Goal: Navigation & Orientation: Find specific page/section

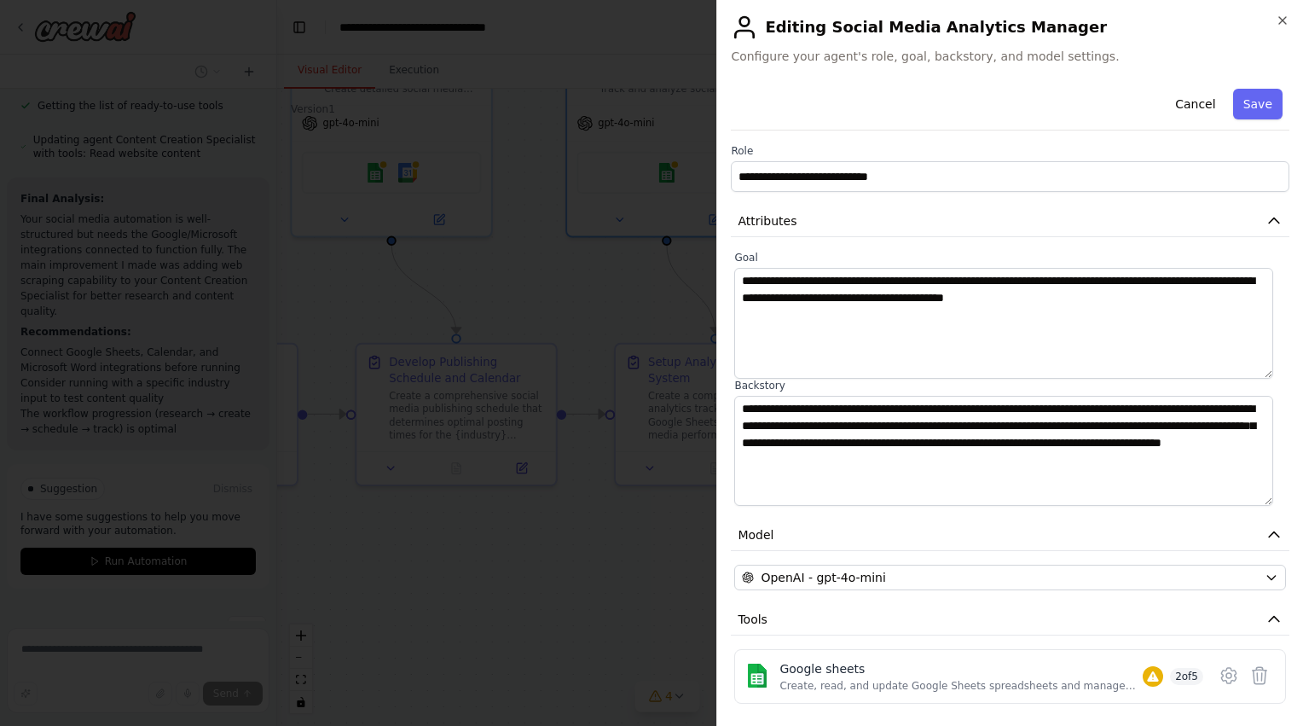
scroll to position [647, 0]
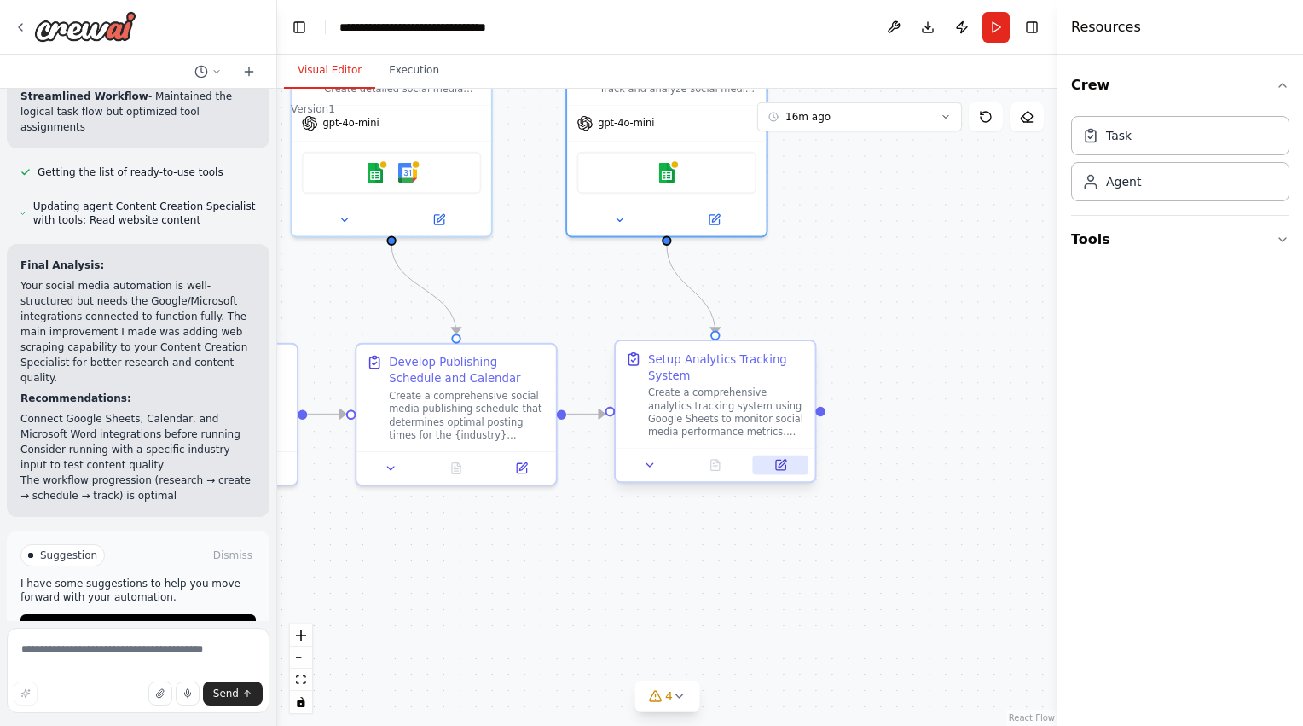
click at [782, 473] on button at bounding box center [780, 466] width 55 height 20
click at [11, 30] on div at bounding box center [138, 27] width 276 height 55
click at [25, 26] on icon at bounding box center [21, 27] width 14 height 14
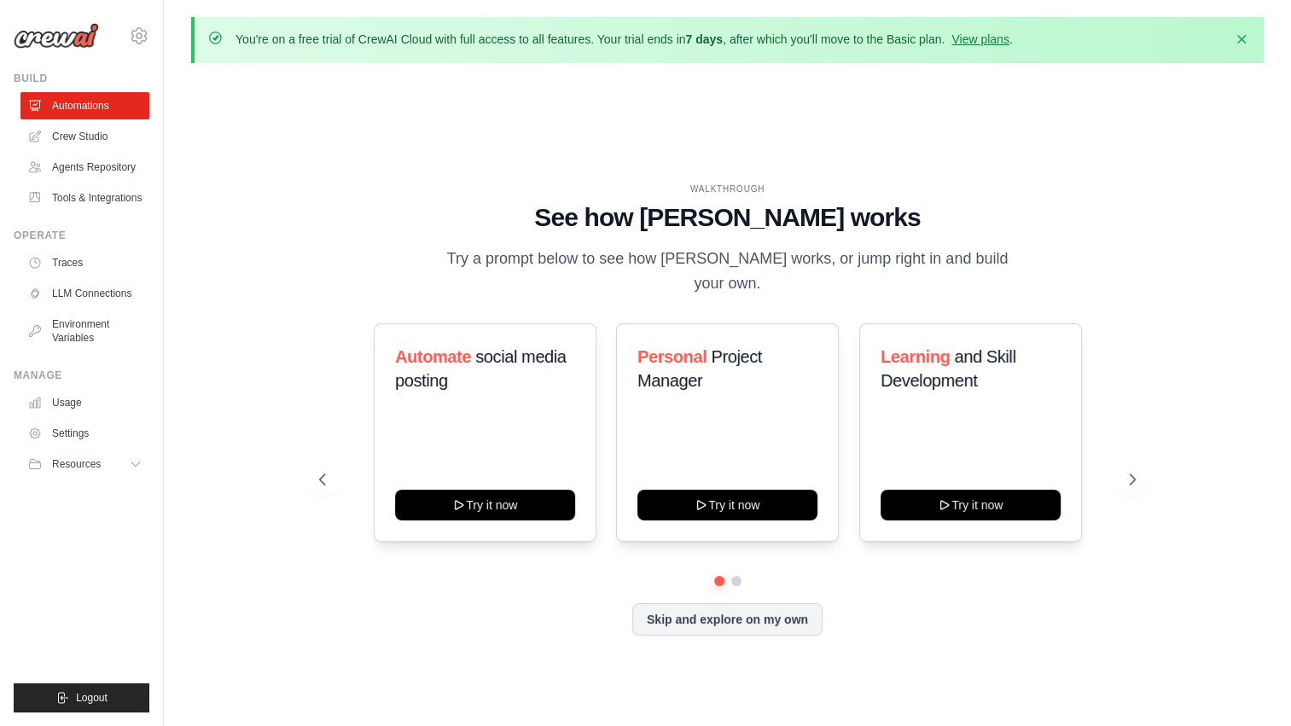
scroll to position [59, 0]
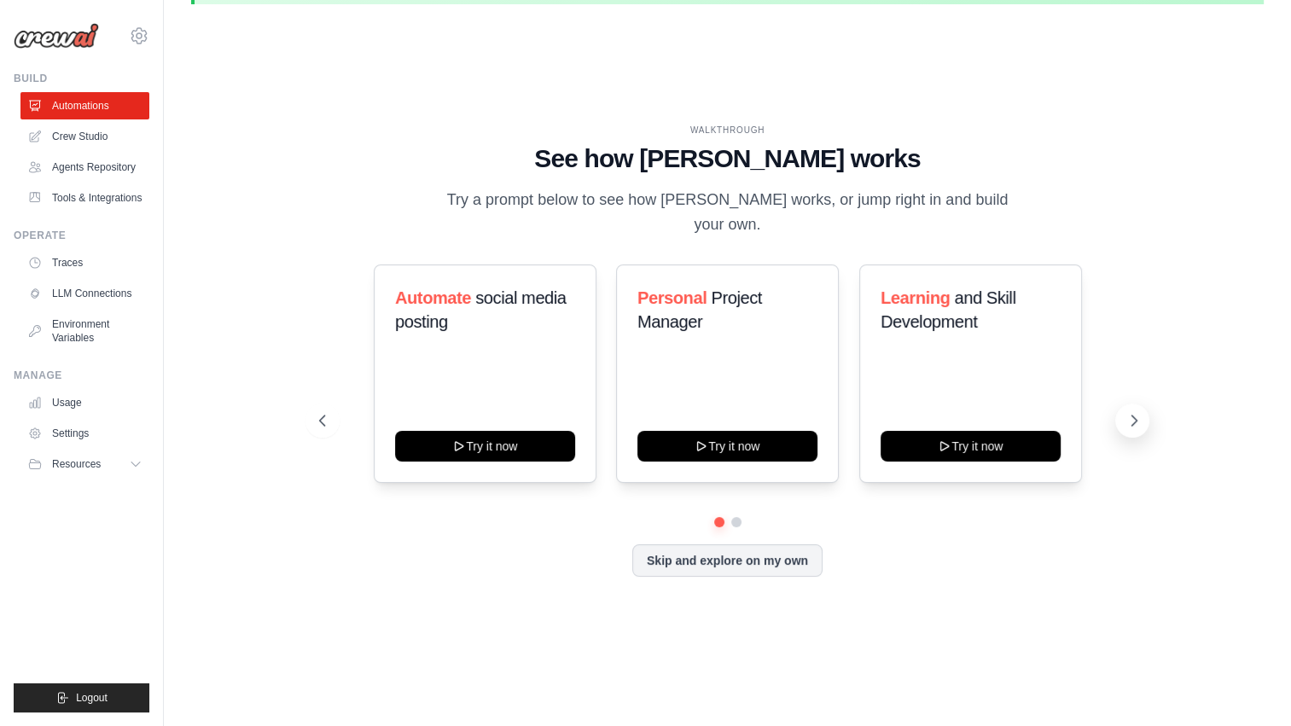
click at [1129, 416] on button at bounding box center [1132, 420] width 34 height 34
click at [96, 337] on link "Environment Variables" at bounding box center [86, 331] width 129 height 41
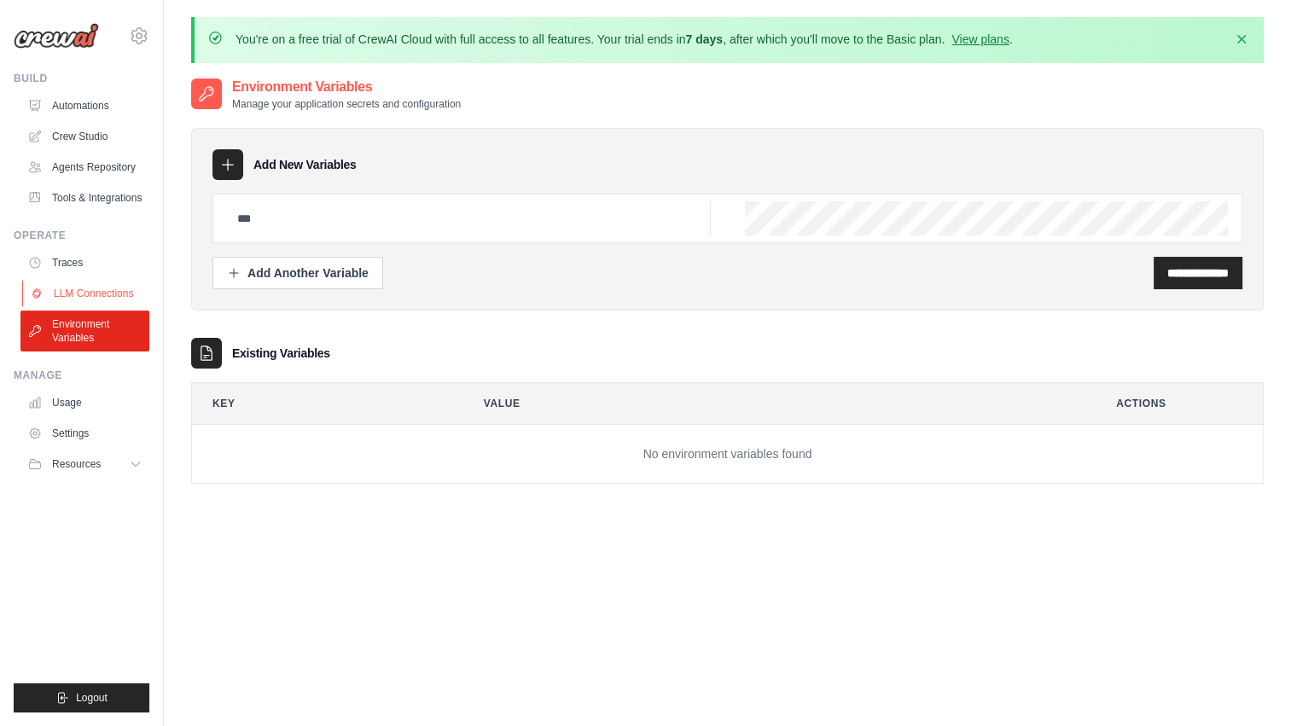
click at [87, 300] on link "LLM Connections" at bounding box center [86, 293] width 129 height 27
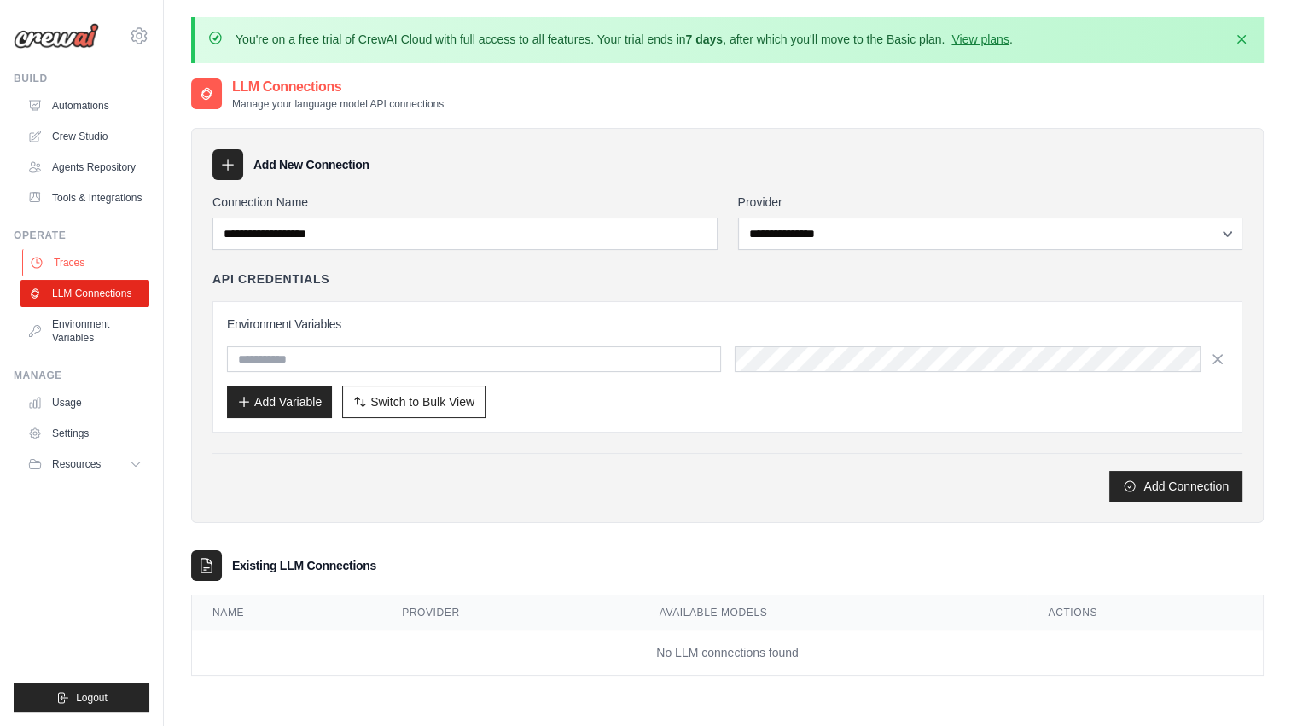
click at [103, 258] on link "Traces" at bounding box center [86, 262] width 129 height 27
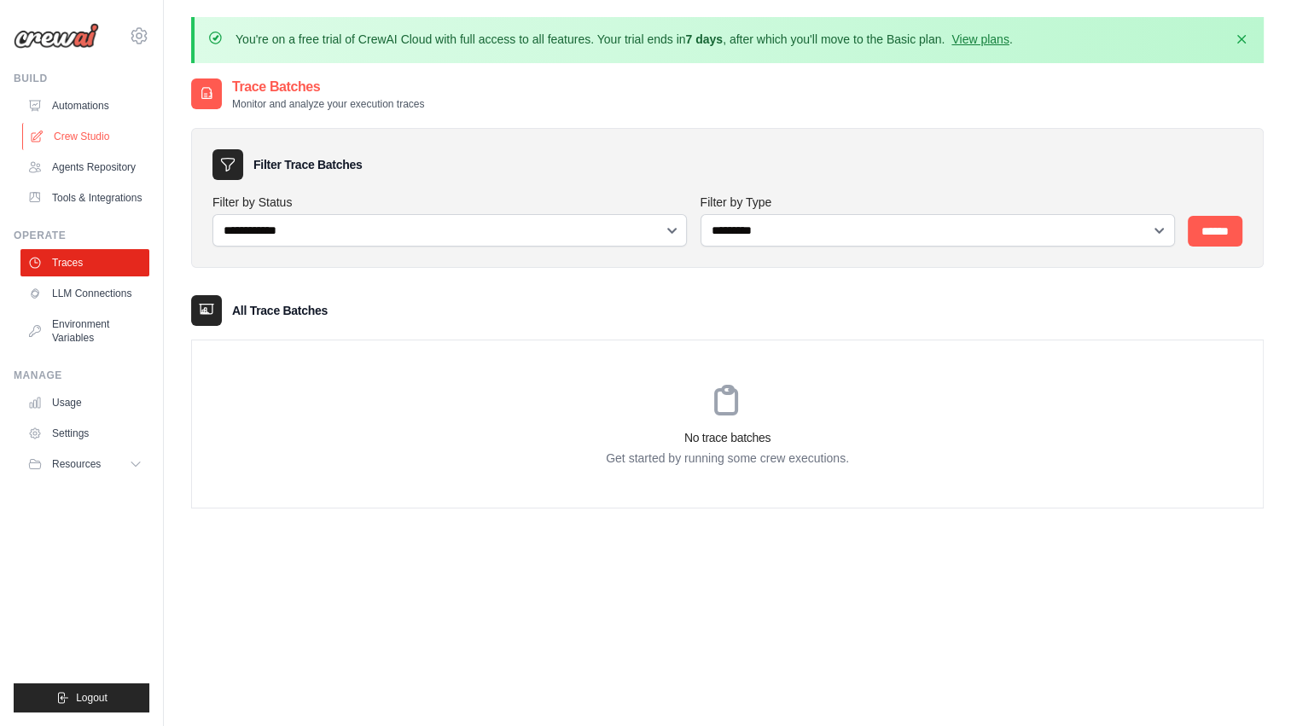
click at [96, 138] on link "Crew Studio" at bounding box center [86, 136] width 129 height 27
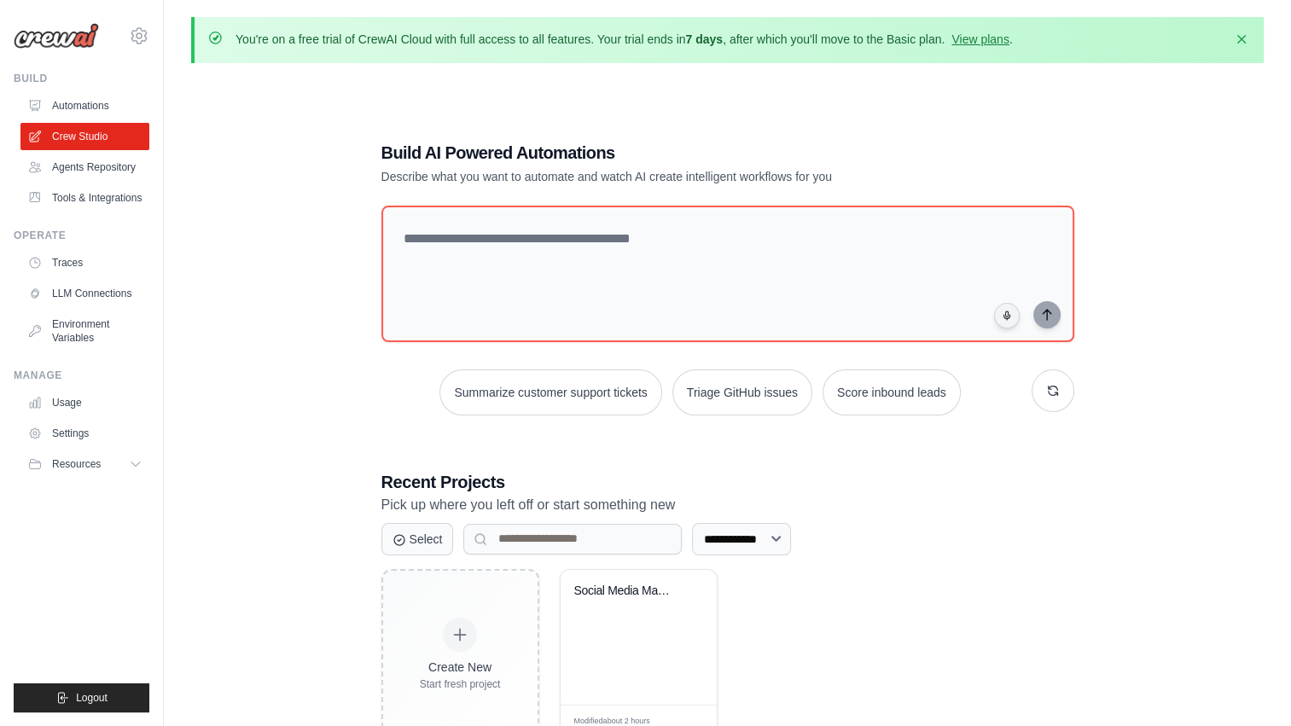
scroll to position [93, 0]
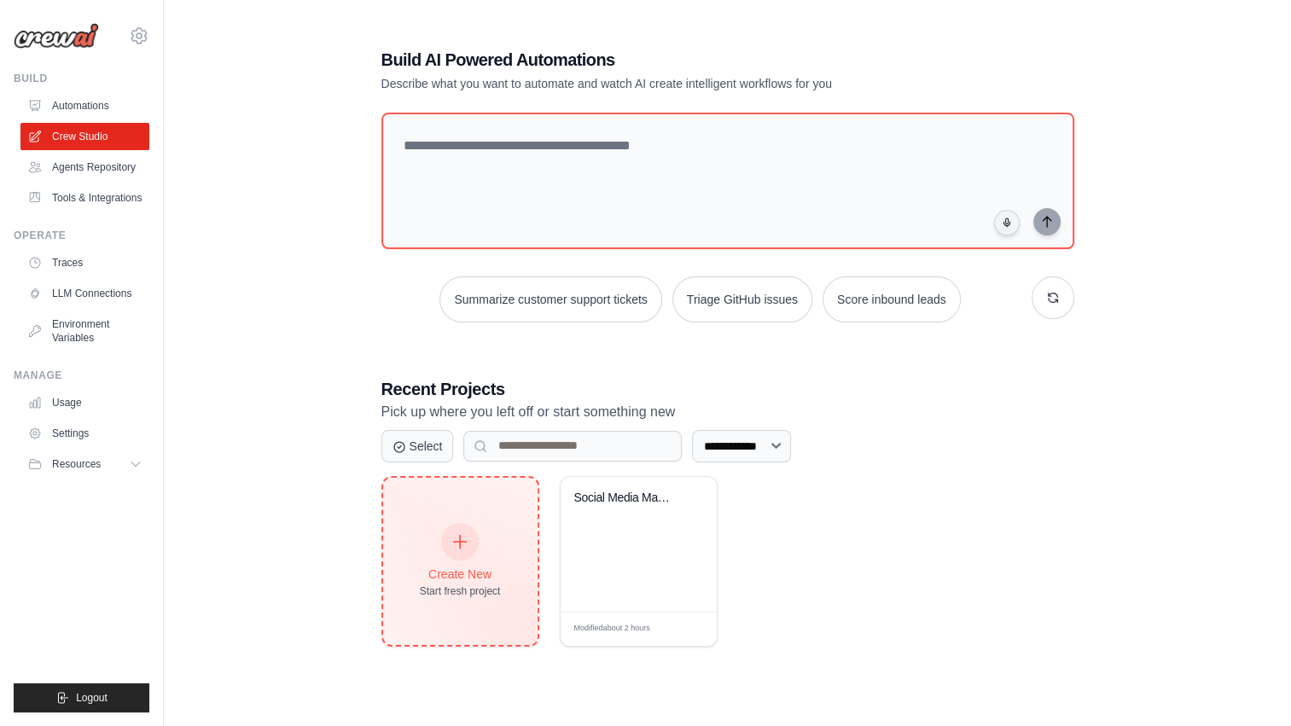
click at [458, 536] on icon at bounding box center [459, 541] width 19 height 19
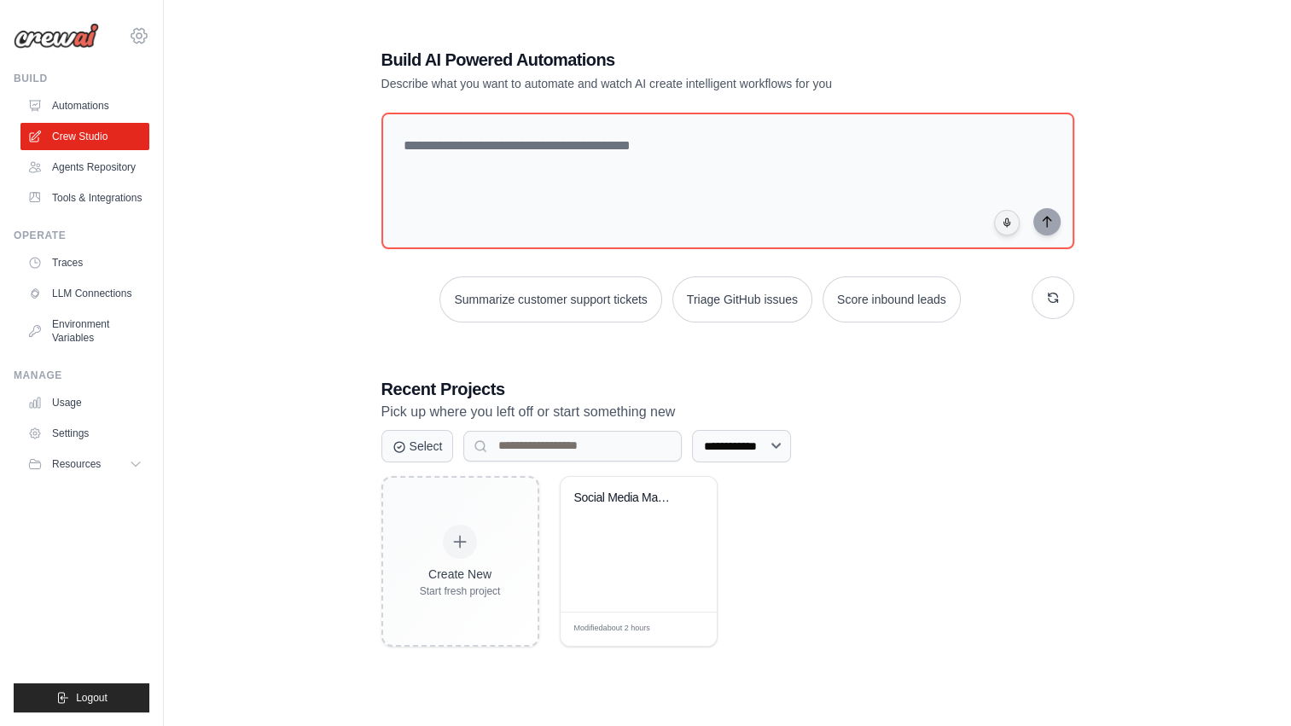
click at [139, 36] on icon at bounding box center [139, 36] width 20 height 20
click at [195, 183] on div "**********" at bounding box center [727, 347] width 1072 height 726
click at [113, 466] on button "Resources" at bounding box center [86, 463] width 129 height 27
click at [115, 495] on span "Documentation" at bounding box center [95, 493] width 69 height 14
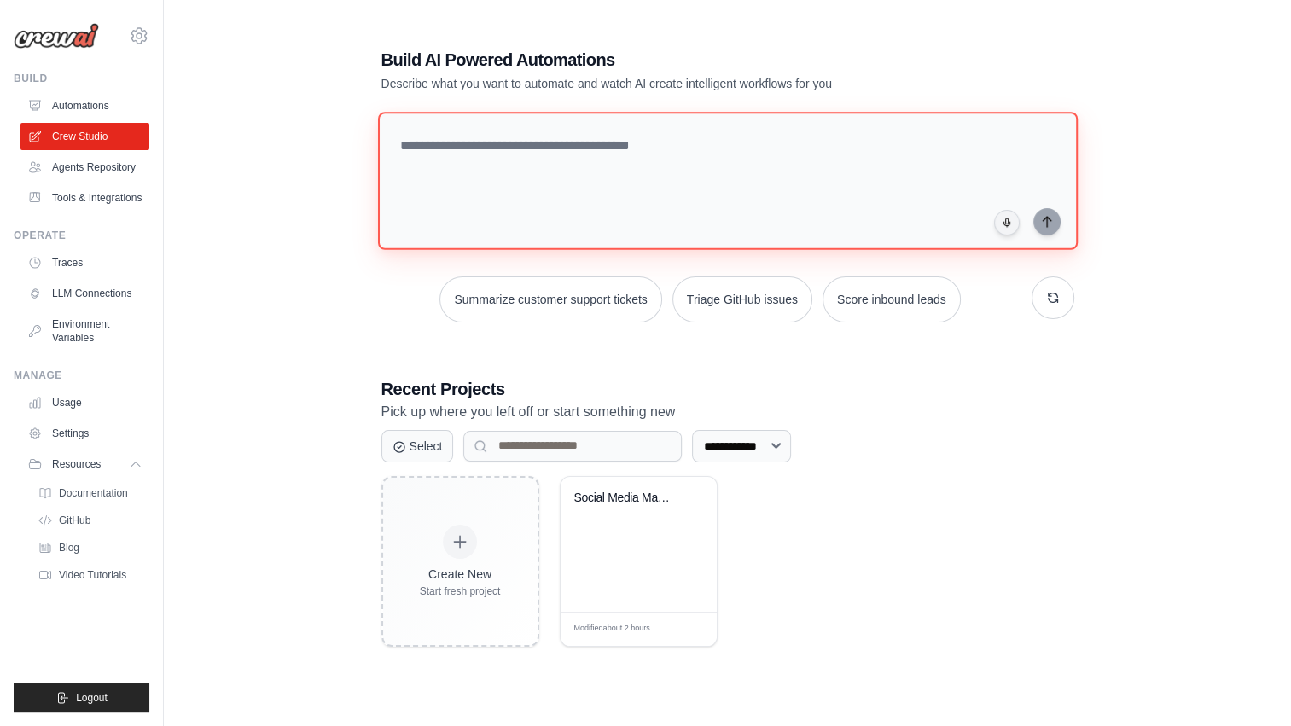
click at [606, 165] on textarea at bounding box center [727, 181] width 700 height 138
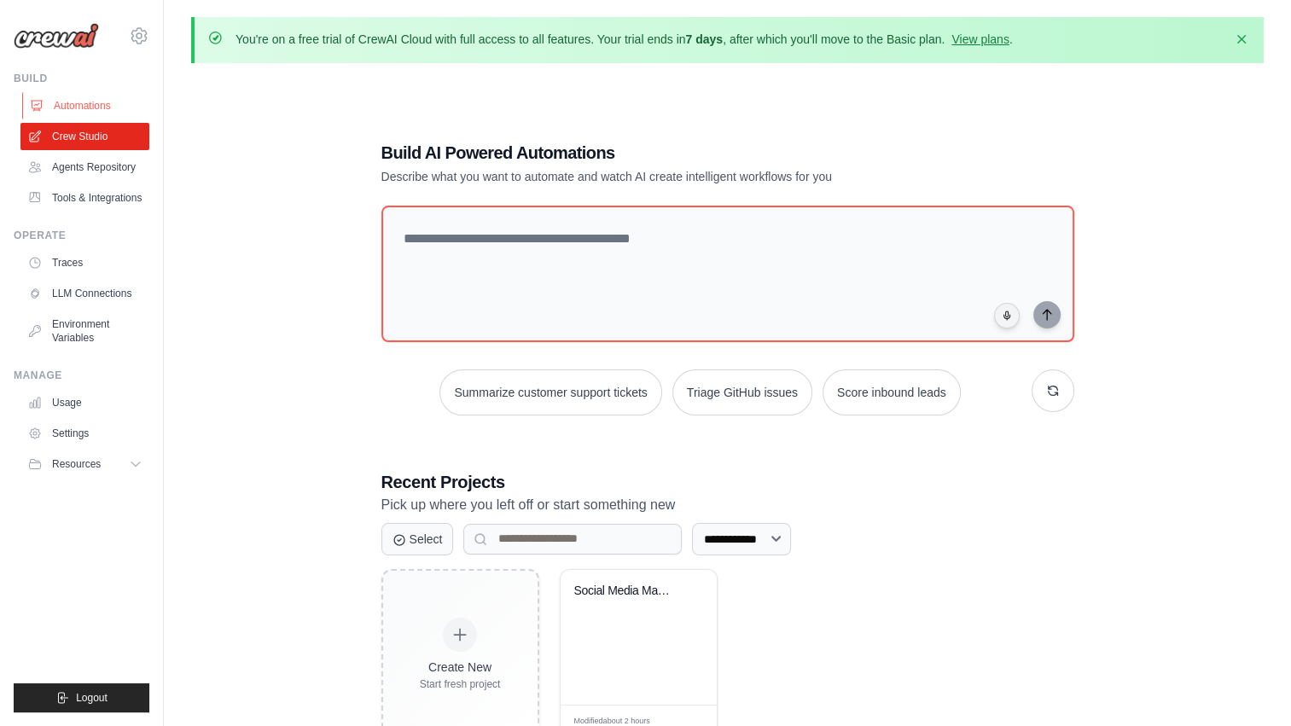
click at [96, 102] on link "Automations" at bounding box center [86, 105] width 129 height 27
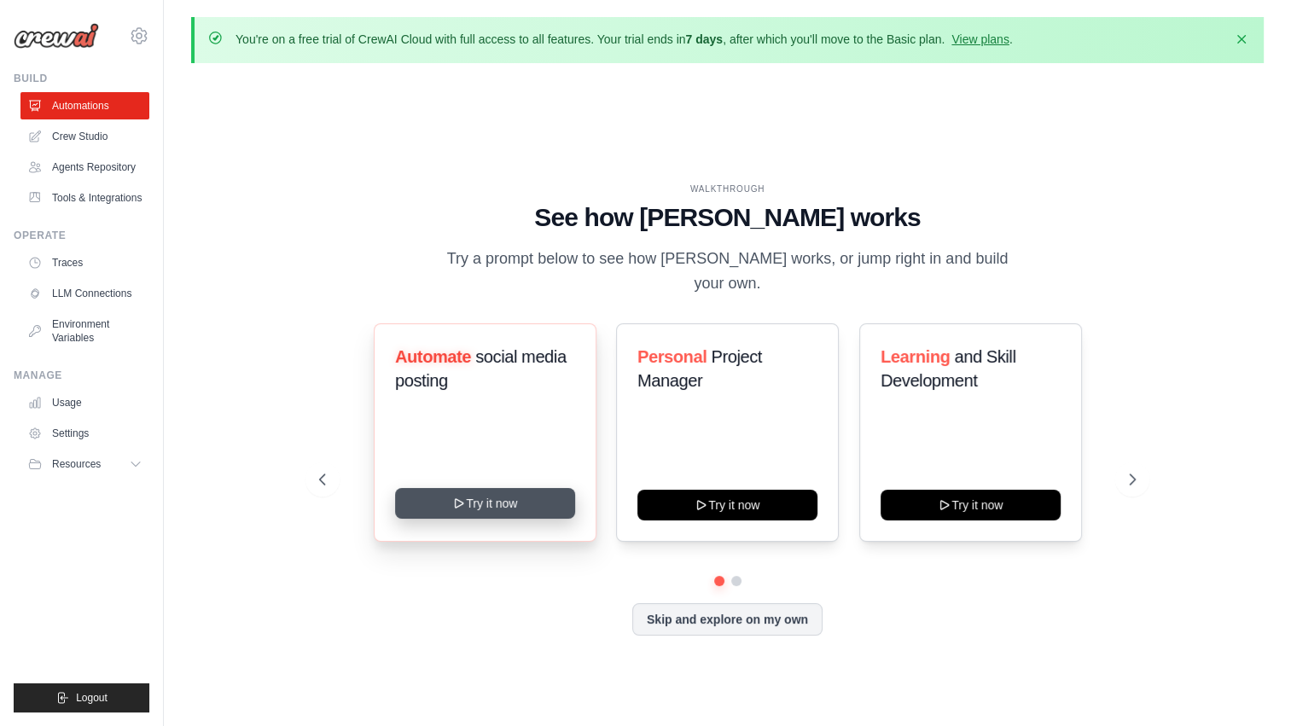
scroll to position [59, 0]
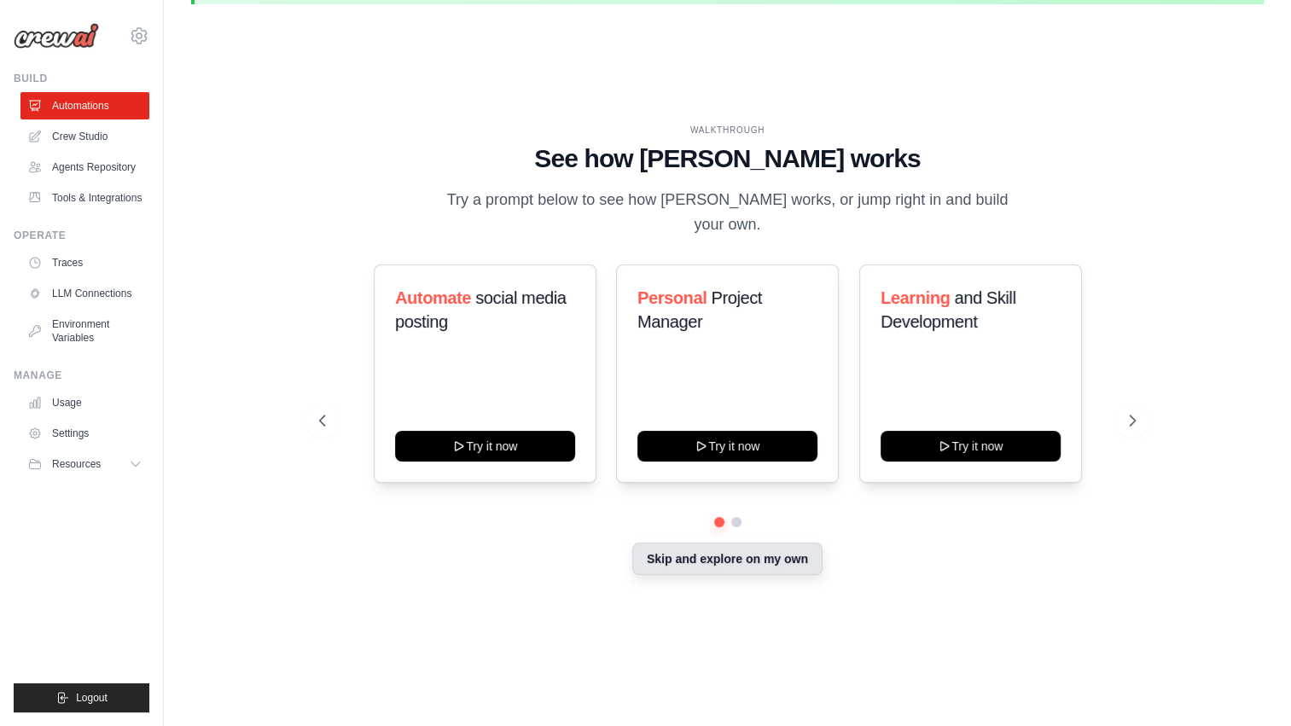
click at [775, 543] on button "Skip and explore on my own" at bounding box center [727, 559] width 190 height 32
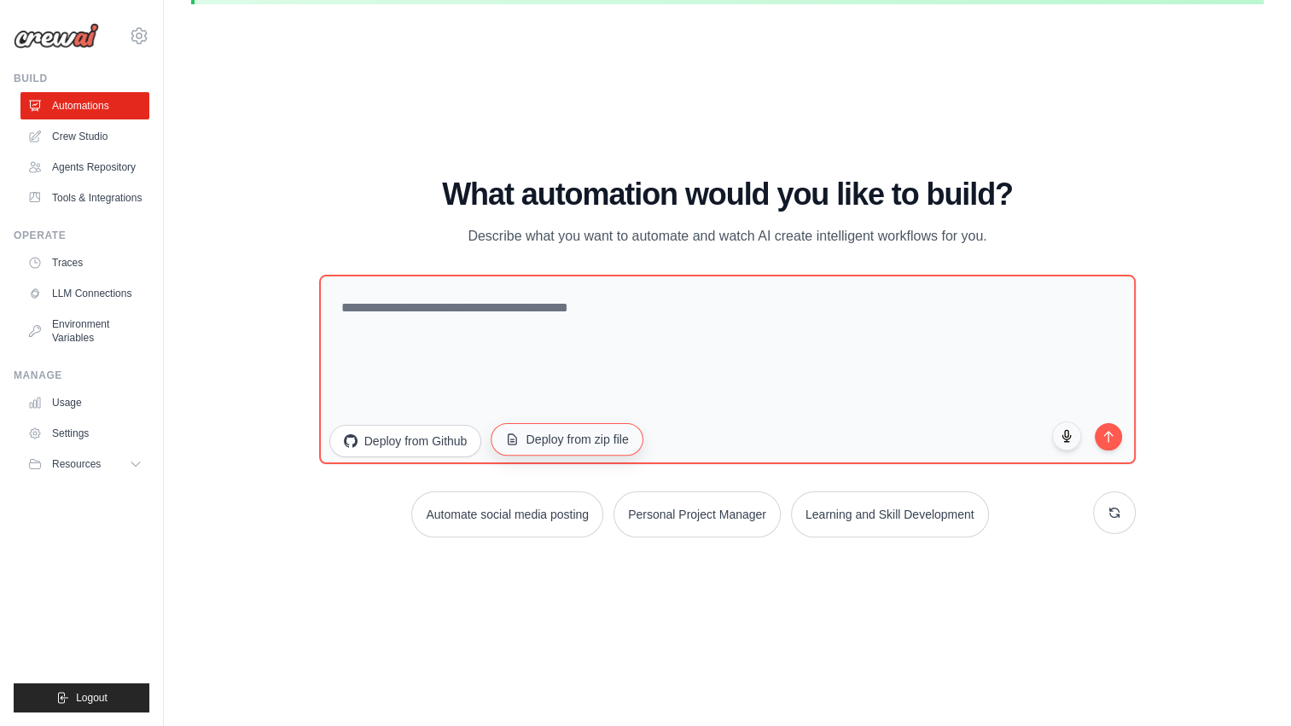
click at [556, 438] on button "Deploy from zip file" at bounding box center [567, 438] width 153 height 32
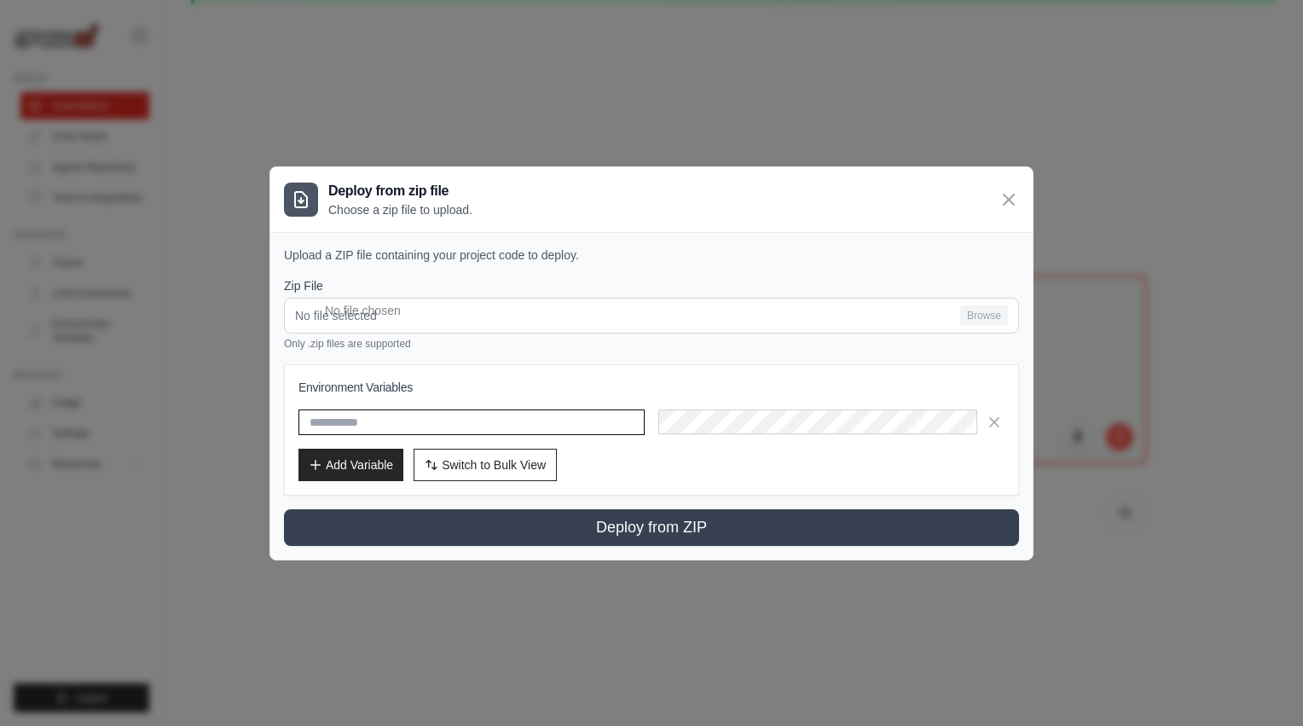
click at [548, 420] on input "text" at bounding box center [472, 422] width 346 height 26
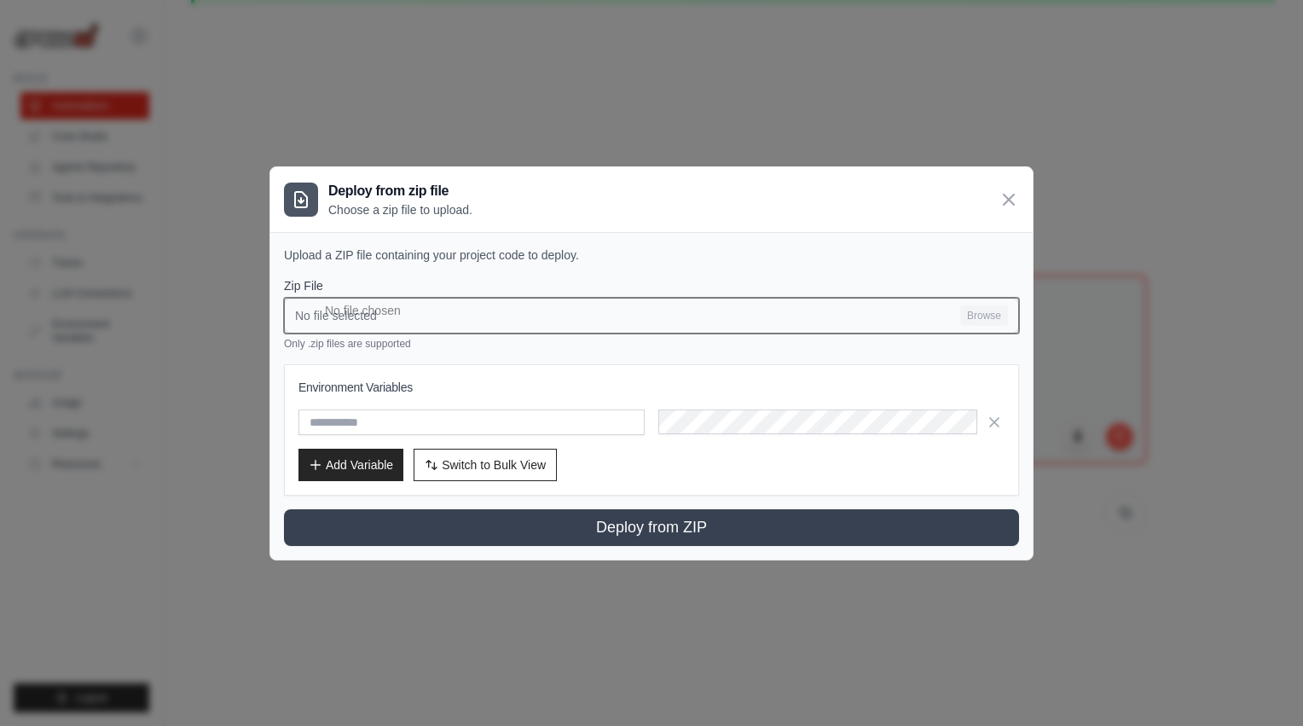
click at [564, 321] on input "No file selected Browse" at bounding box center [651, 316] width 735 height 36
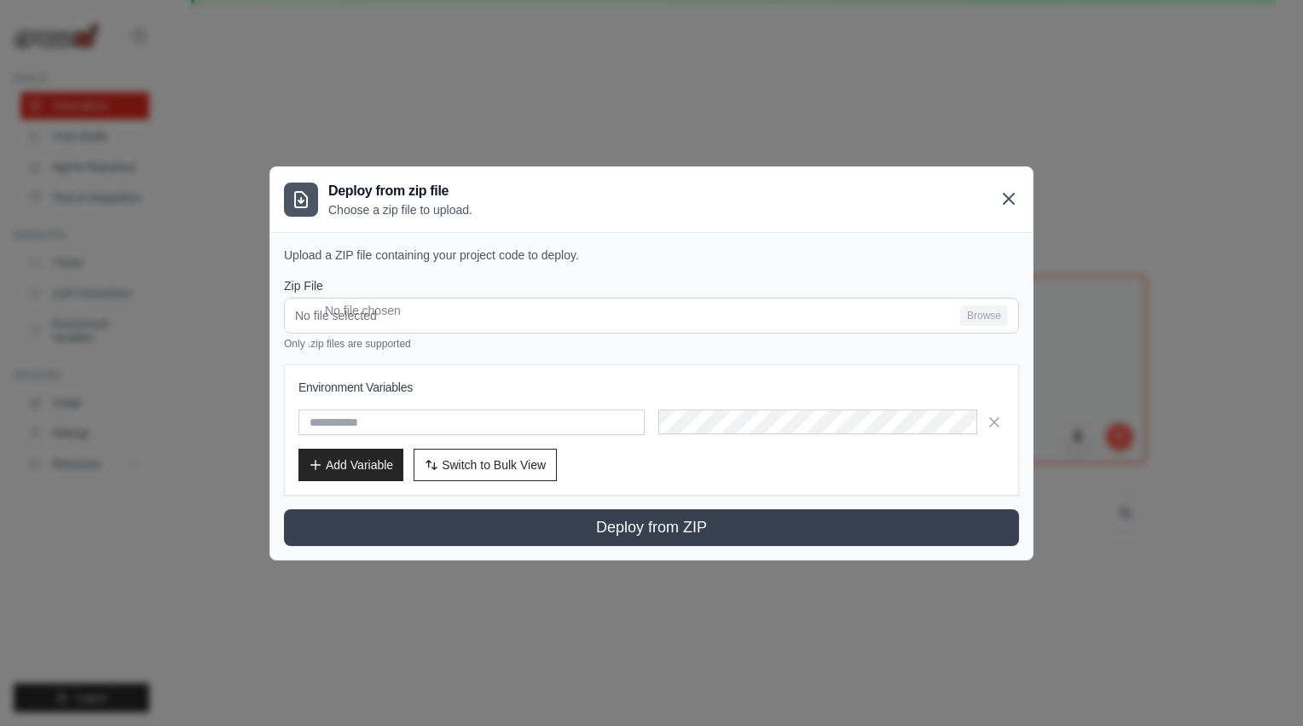
click at [1007, 201] on icon at bounding box center [1009, 199] width 10 height 10
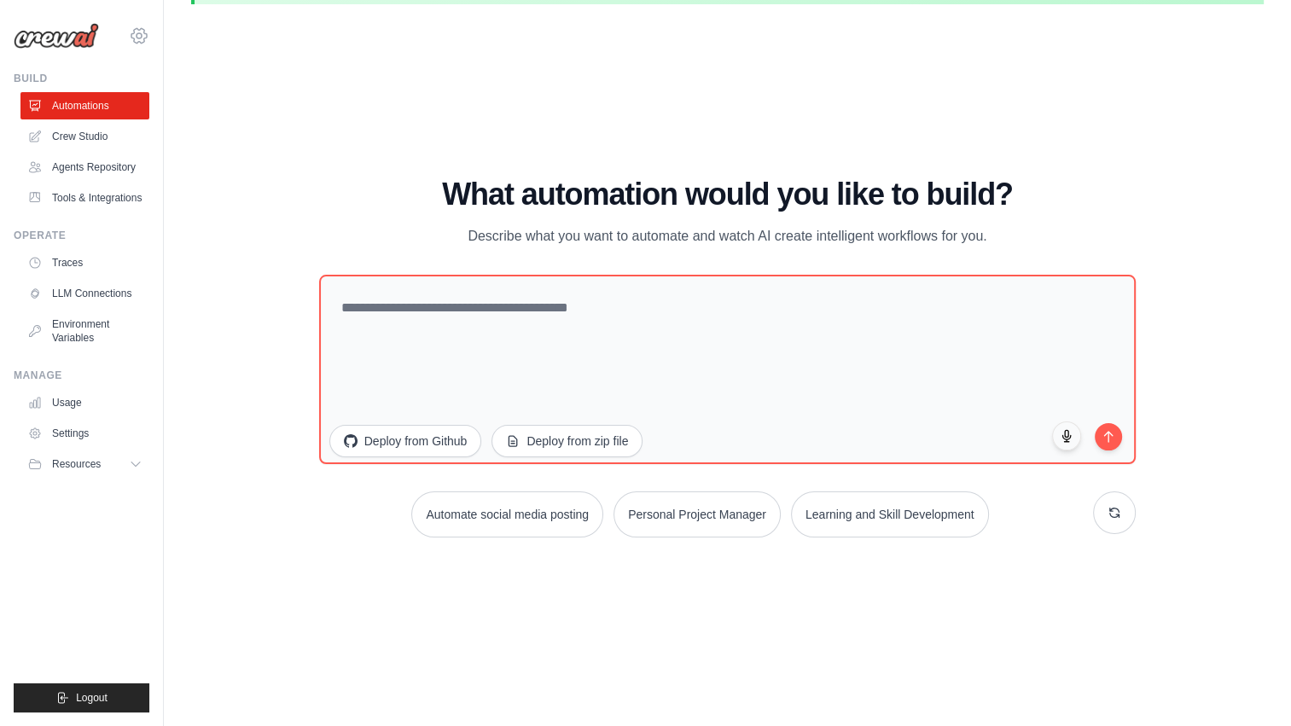
click at [137, 31] on icon at bounding box center [139, 36] width 20 height 20
click at [143, 38] on icon at bounding box center [139, 36] width 20 height 20
drag, startPoint x: 139, startPoint y: 36, endPoint x: 142, endPoint y: 20, distance: 15.6
click at [142, 20] on div "yajurverma22@gmail.com Settings" at bounding box center [82, 27] width 136 height 55
click at [139, 33] on icon at bounding box center [138, 35] width 5 height 5
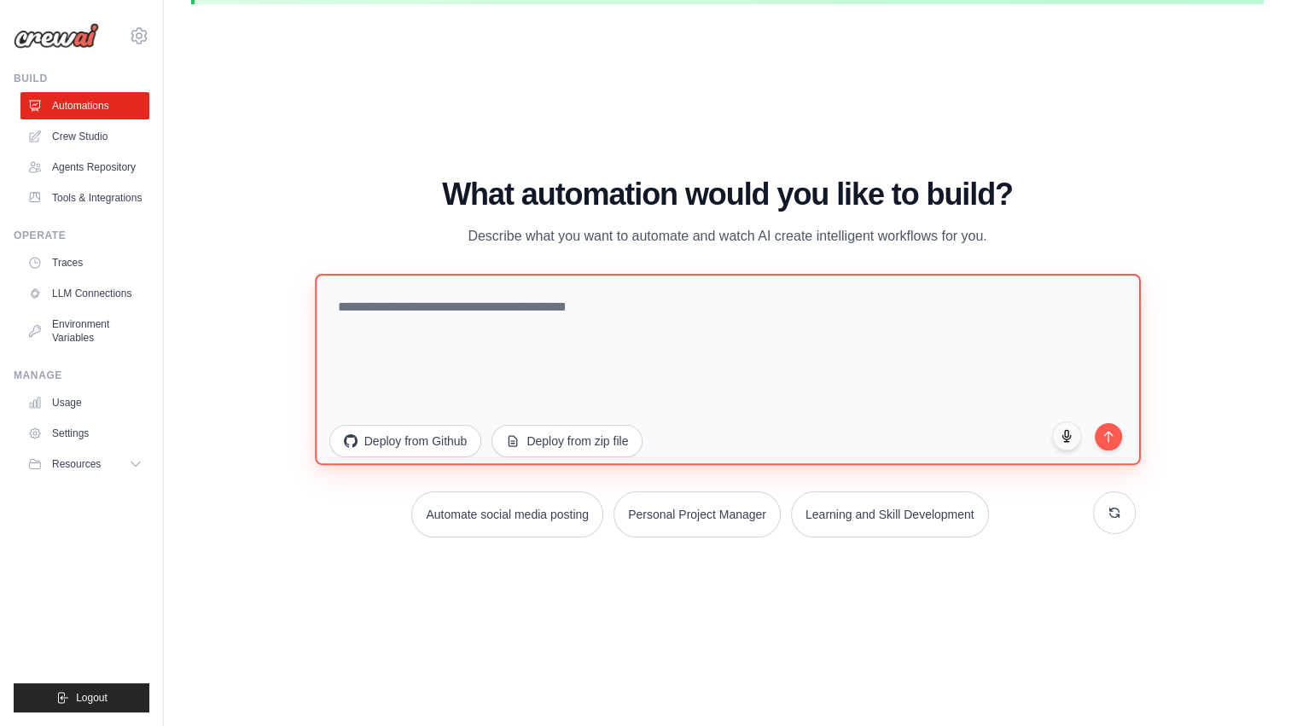
click at [631, 328] on textarea at bounding box center [727, 368] width 825 height 191
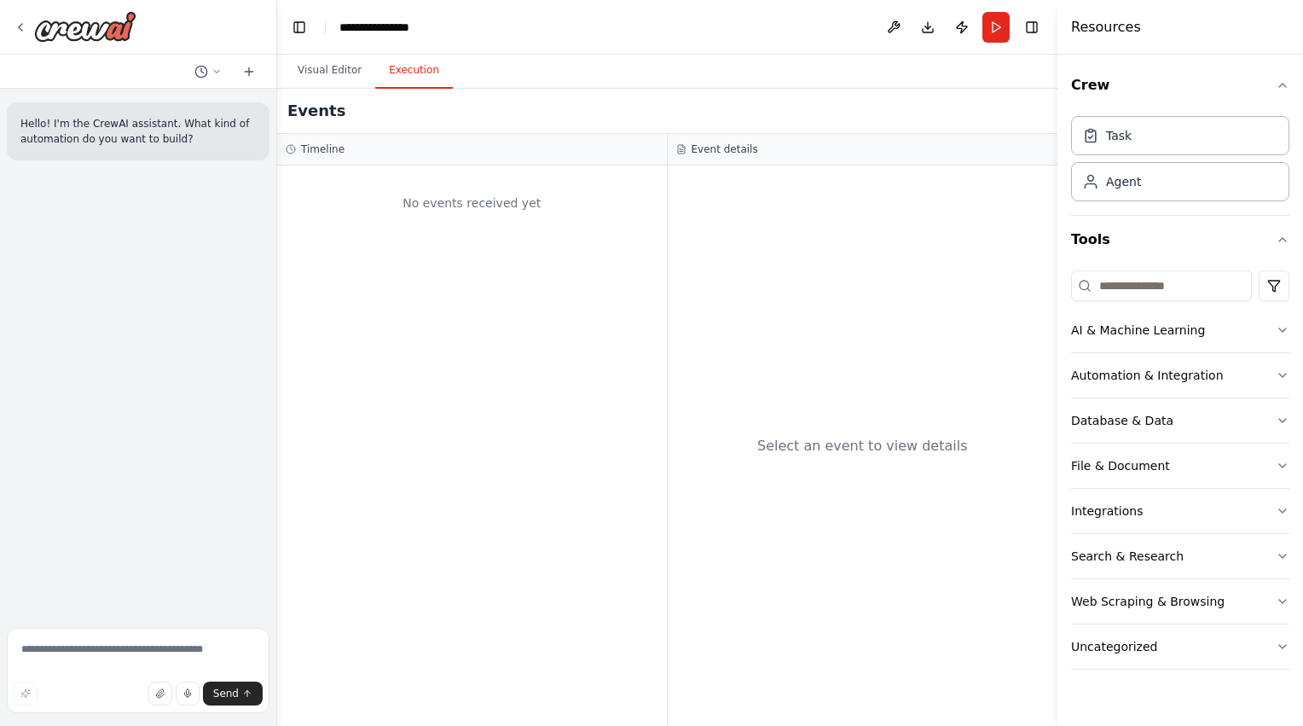
click at [399, 82] on button "Execution" at bounding box center [414, 71] width 78 height 36
click at [406, 216] on div "No events received yet" at bounding box center [472, 203] width 373 height 58
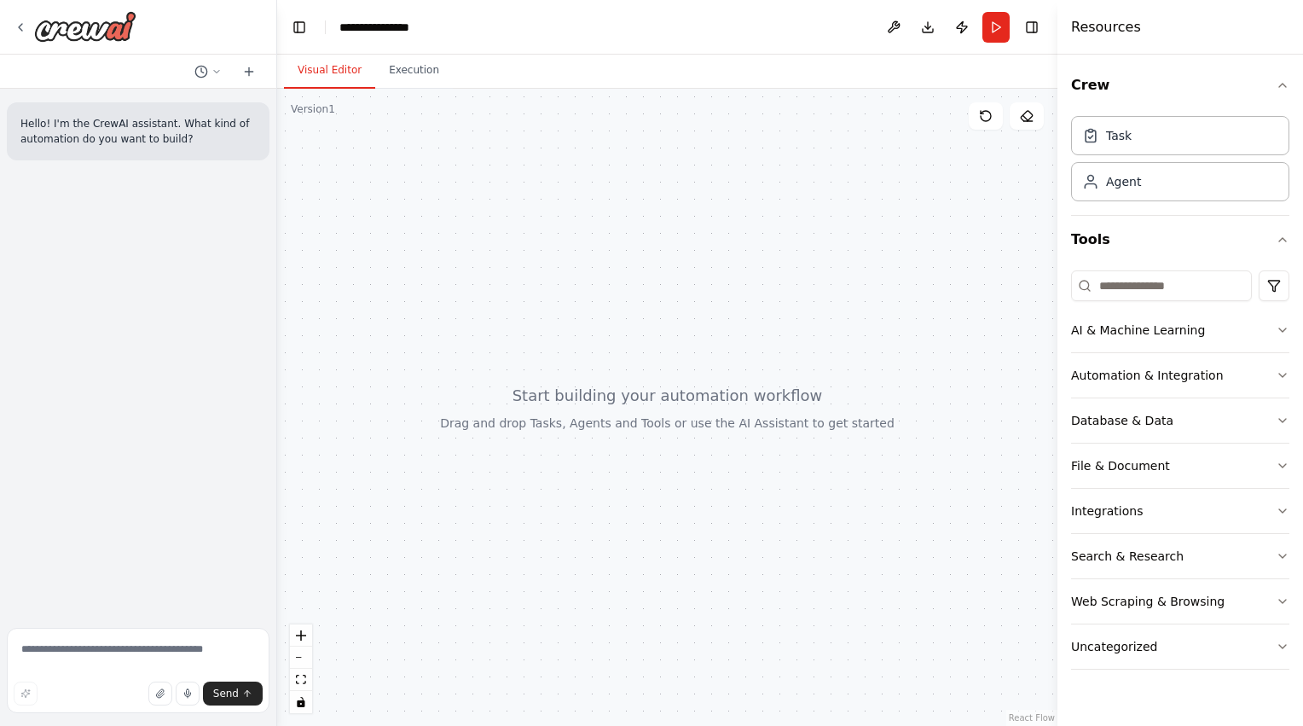
click at [336, 63] on button "Visual Editor" at bounding box center [329, 71] width 91 height 36
click at [1033, 32] on button "Toggle Right Sidebar" at bounding box center [1032, 27] width 24 height 24
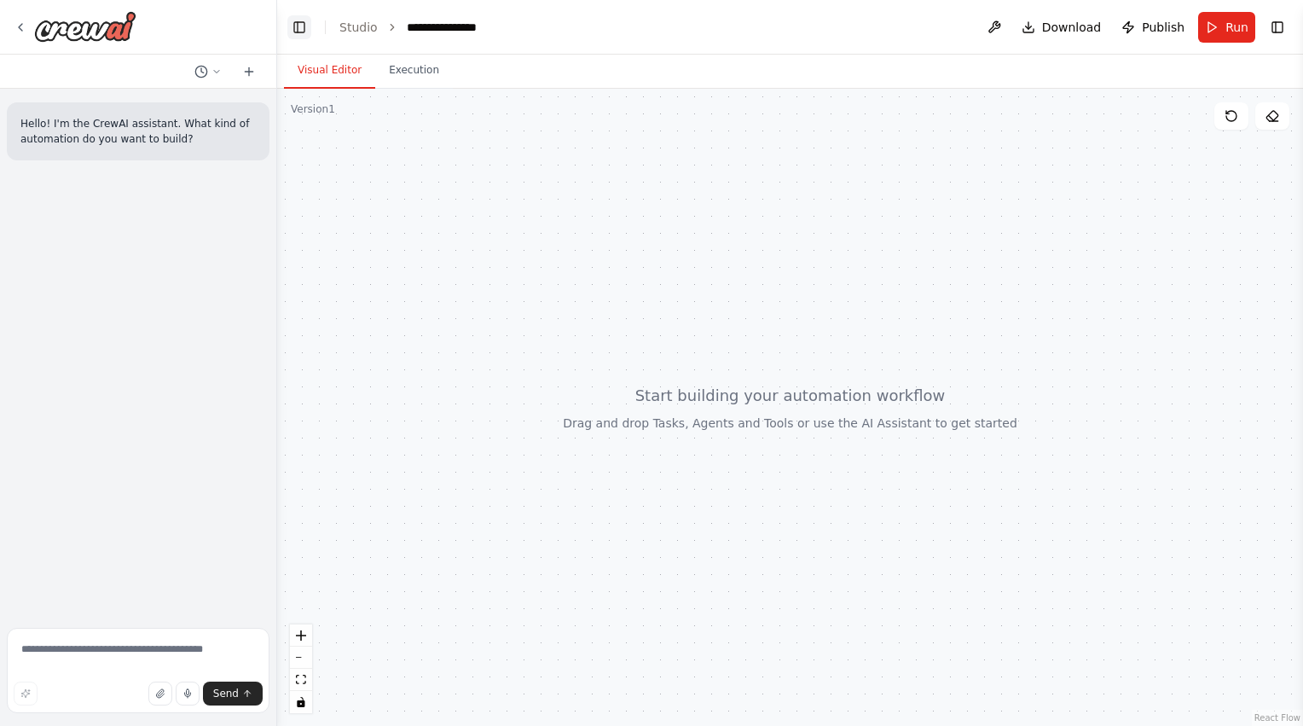
click at [305, 19] on button "Toggle Left Sidebar" at bounding box center [299, 27] width 24 height 24
